Goal: Task Accomplishment & Management: Manage account settings

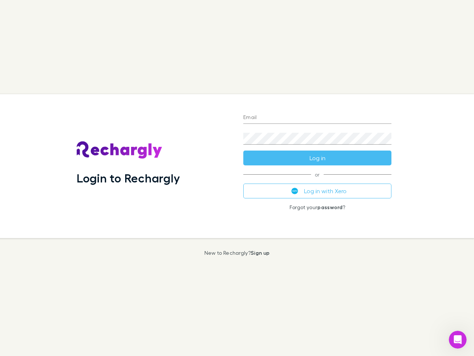
click at [237, 178] on div "Login to Rechargly" at bounding box center [154, 166] width 167 height 144
click at [318, 118] on input "Email" at bounding box center [317, 118] width 148 height 12
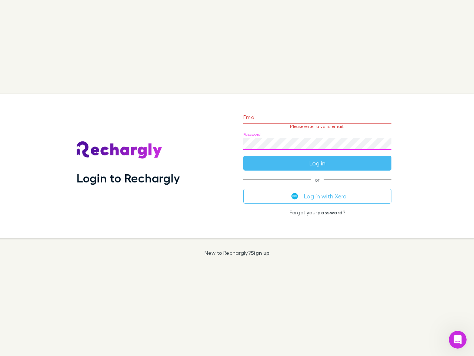
click at [318, 158] on form "Email Please enter a valid email. Password Log in" at bounding box center [317, 138] width 148 height 64
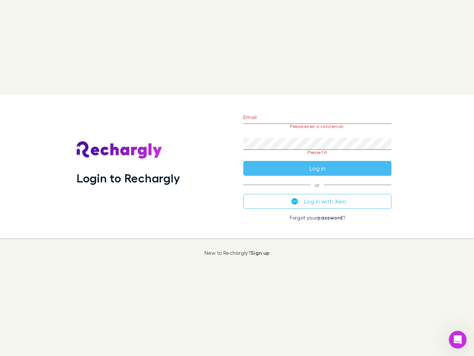
click at [318, 191] on div "Email Please enter a valid email. Password Please fill Log in or Log in with Xe…" at bounding box center [317, 166] width 160 height 144
click at [458, 339] on icon "Open Intercom Messenger" at bounding box center [458, 339] width 12 height 12
